Goal: Information Seeking & Learning: Learn about a topic

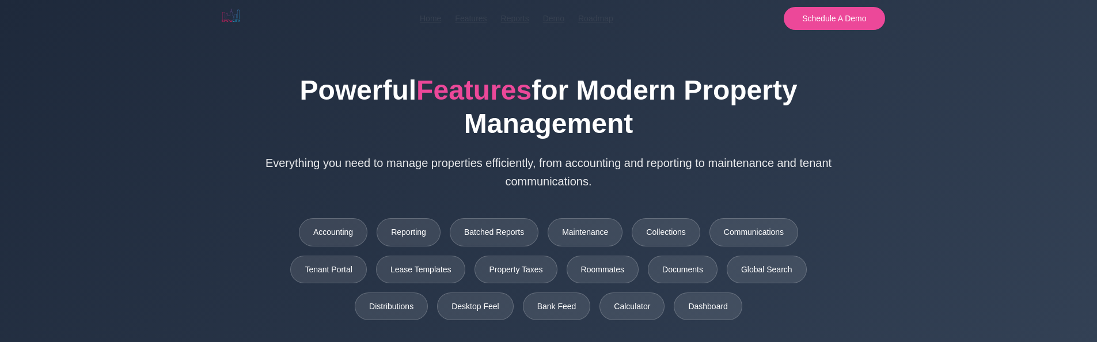
click at [231, 92] on div "Powerful Features for Modern Property Management Everything you need to manage …" at bounding box center [548, 197] width 691 height 247
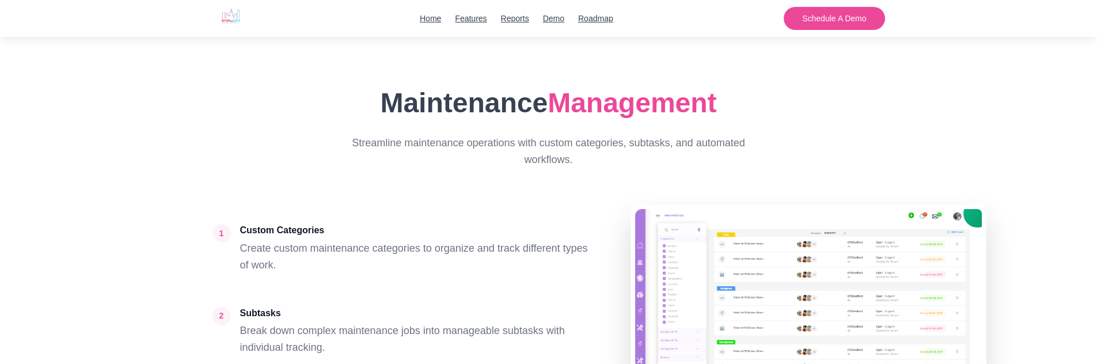
scroll to position [2139, 0]
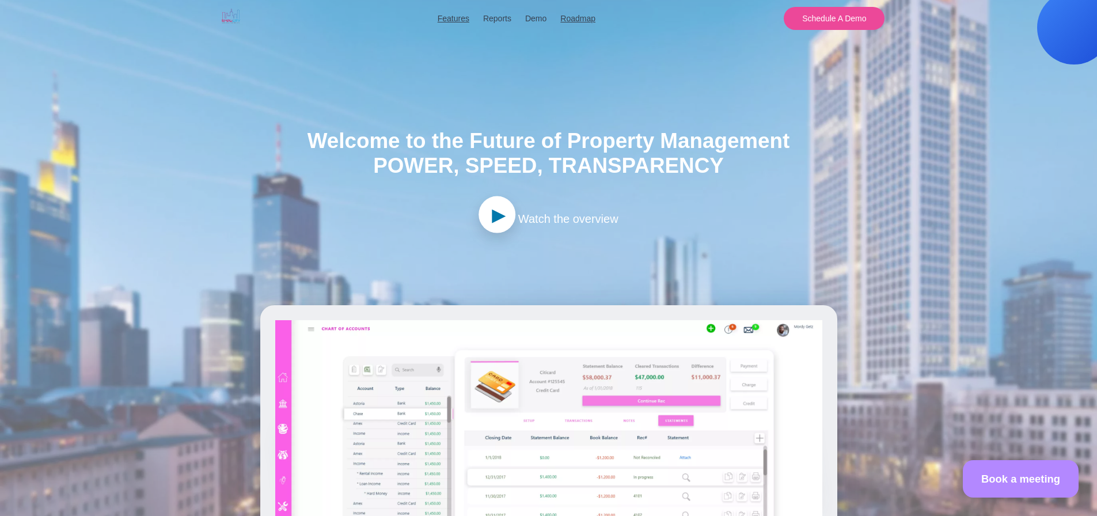
drag, startPoint x: 298, startPoint y: 141, endPoint x: 800, endPoint y: 144, distance: 501.8
click at [790, 144] on h1 "Welcome to the Future of Property Management Power, Speed, Transparency" at bounding box center [549, 153] width 483 height 50
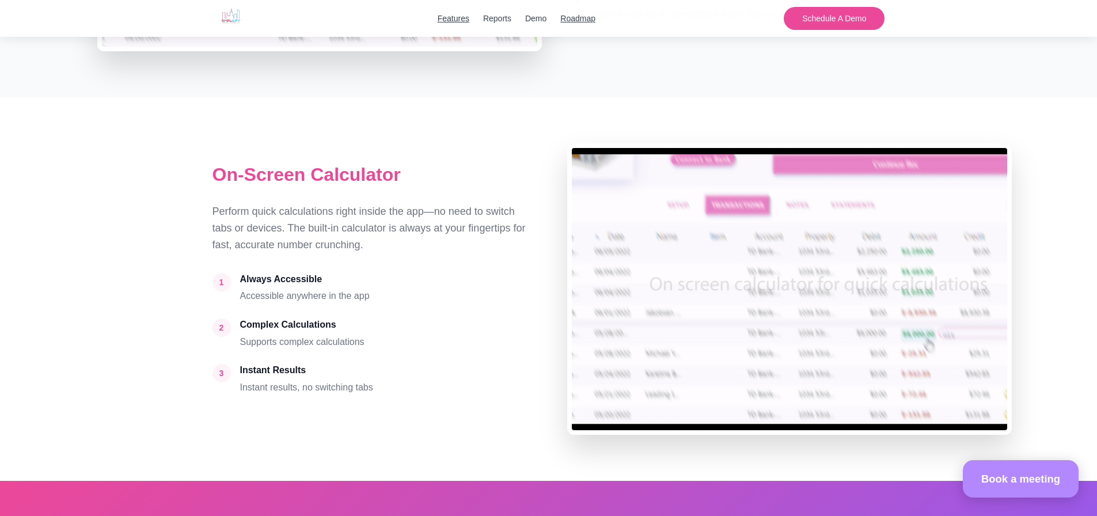
scroll to position [3053, 0]
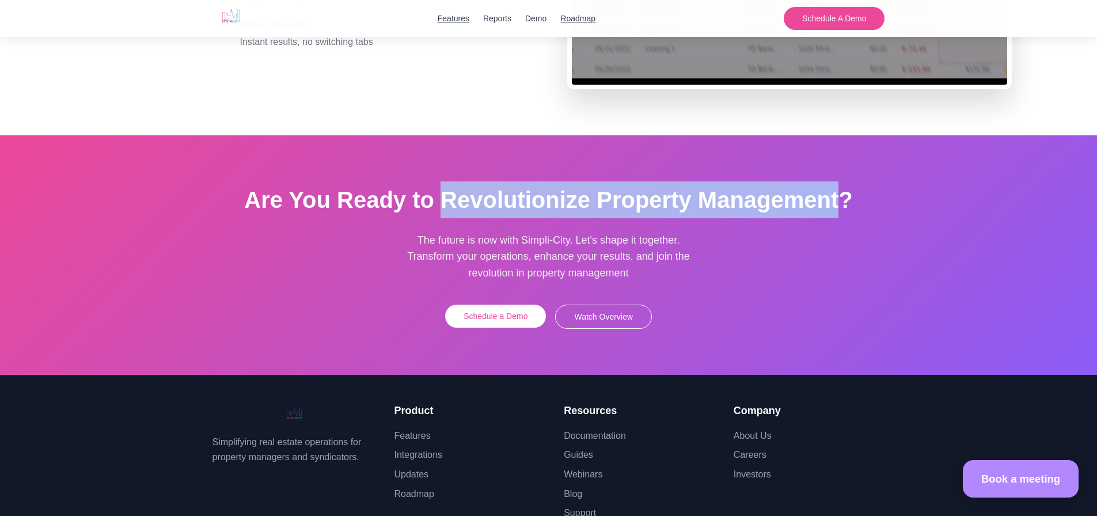
drag, startPoint x: 442, startPoint y: 210, endPoint x: 839, endPoint y: 212, distance: 396.9
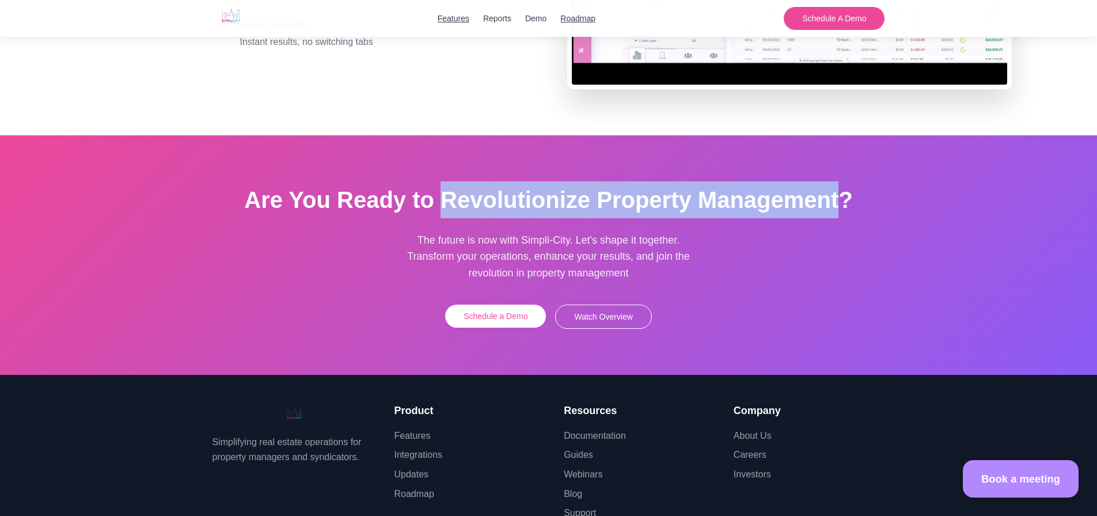
click at [839, 212] on h2 "Are You Ready to Revolutionize Property Management?" at bounding box center [549, 199] width 673 height 37
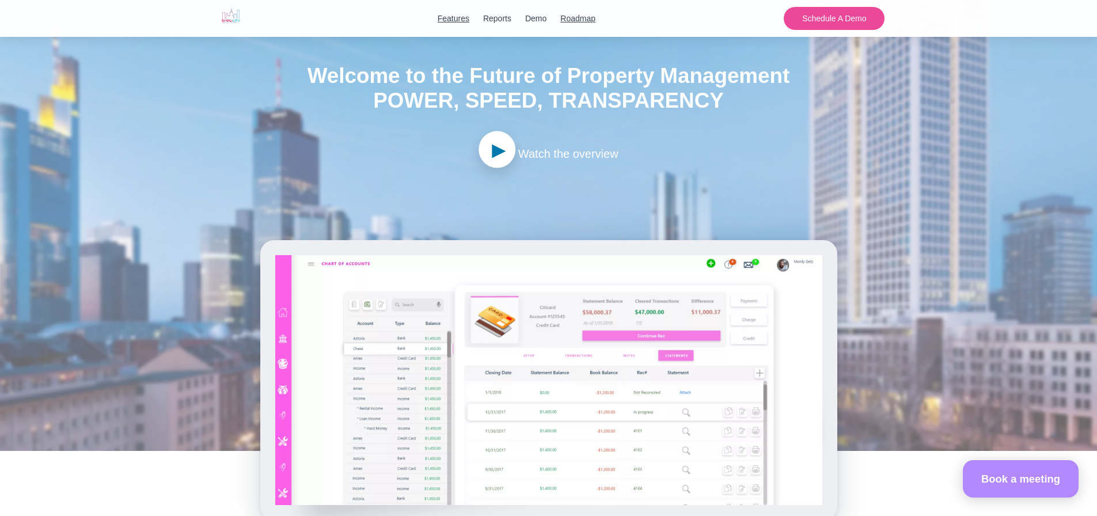
scroll to position [0, 0]
